Goal: Navigation & Orientation: Go to known website

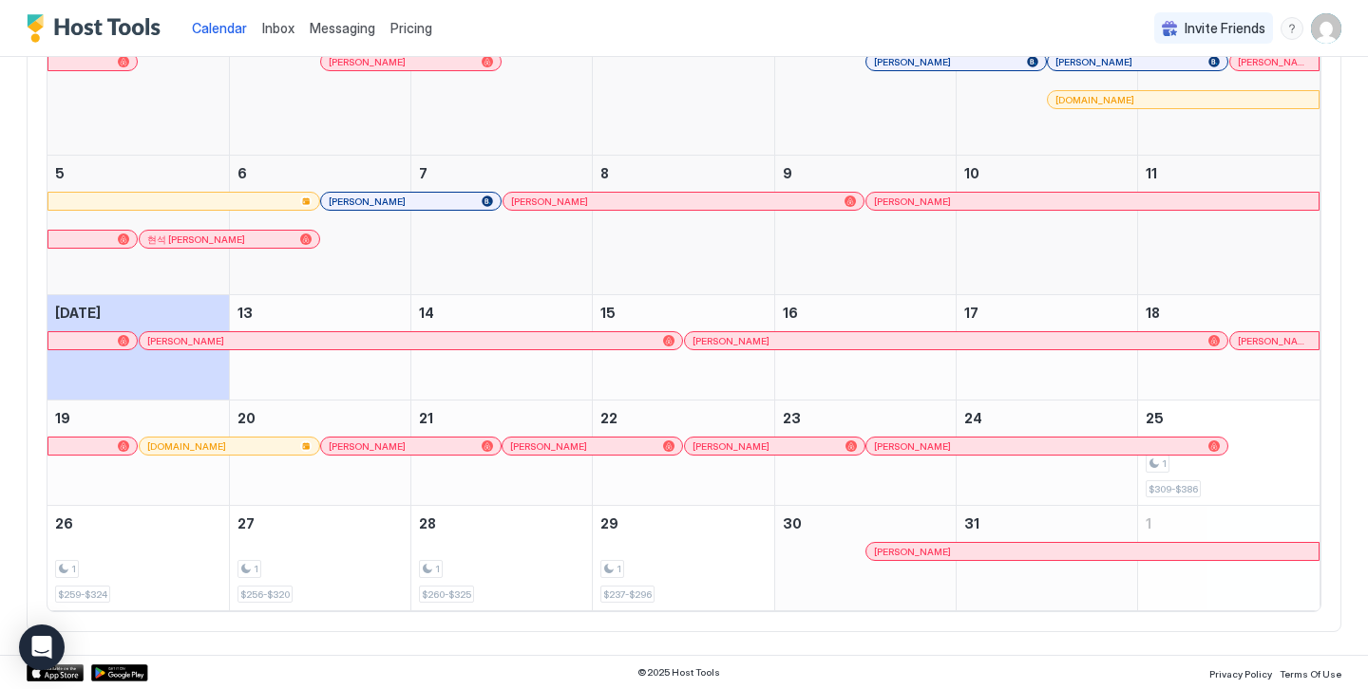
scroll to position [265, 0]
click at [295, 460] on div "October 20, 2025" at bounding box center [320, 454] width 180 height 104
click at [247, 445] on div at bounding box center [246, 447] width 15 height 15
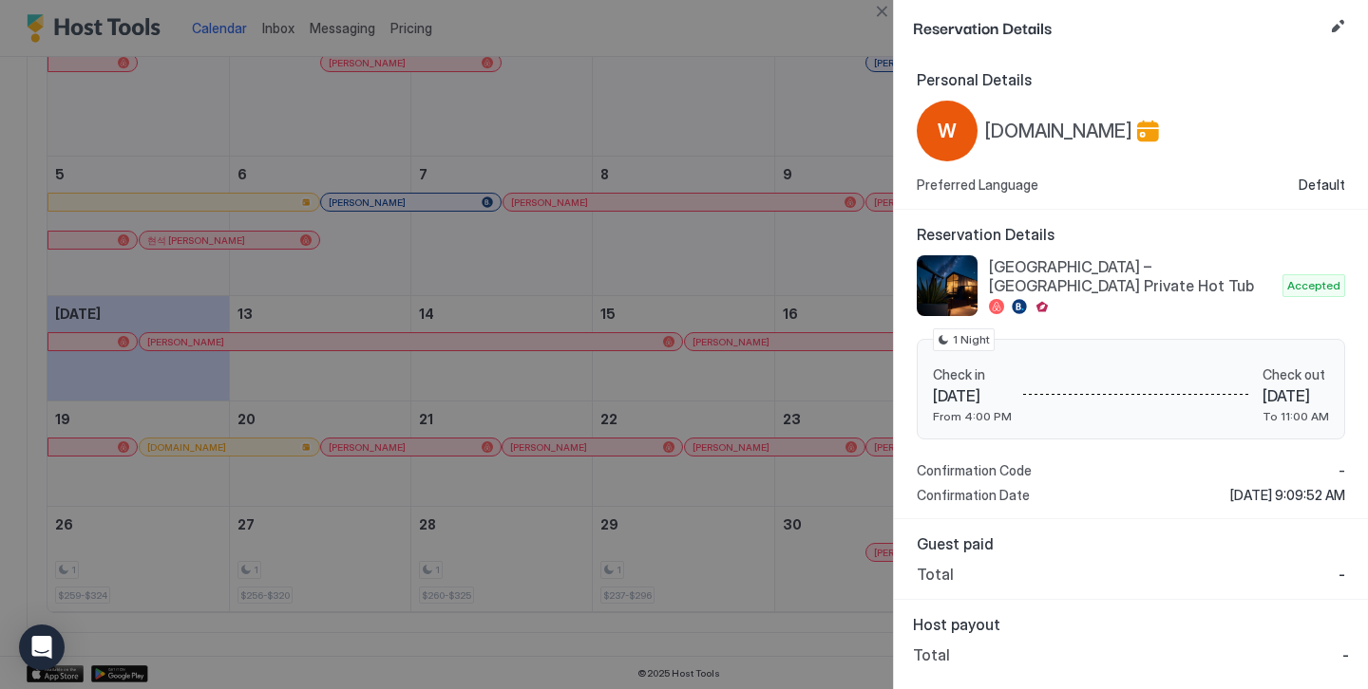
click at [855, 131] on div at bounding box center [684, 344] width 1368 height 689
